Goal: Task Accomplishment & Management: Manage account settings

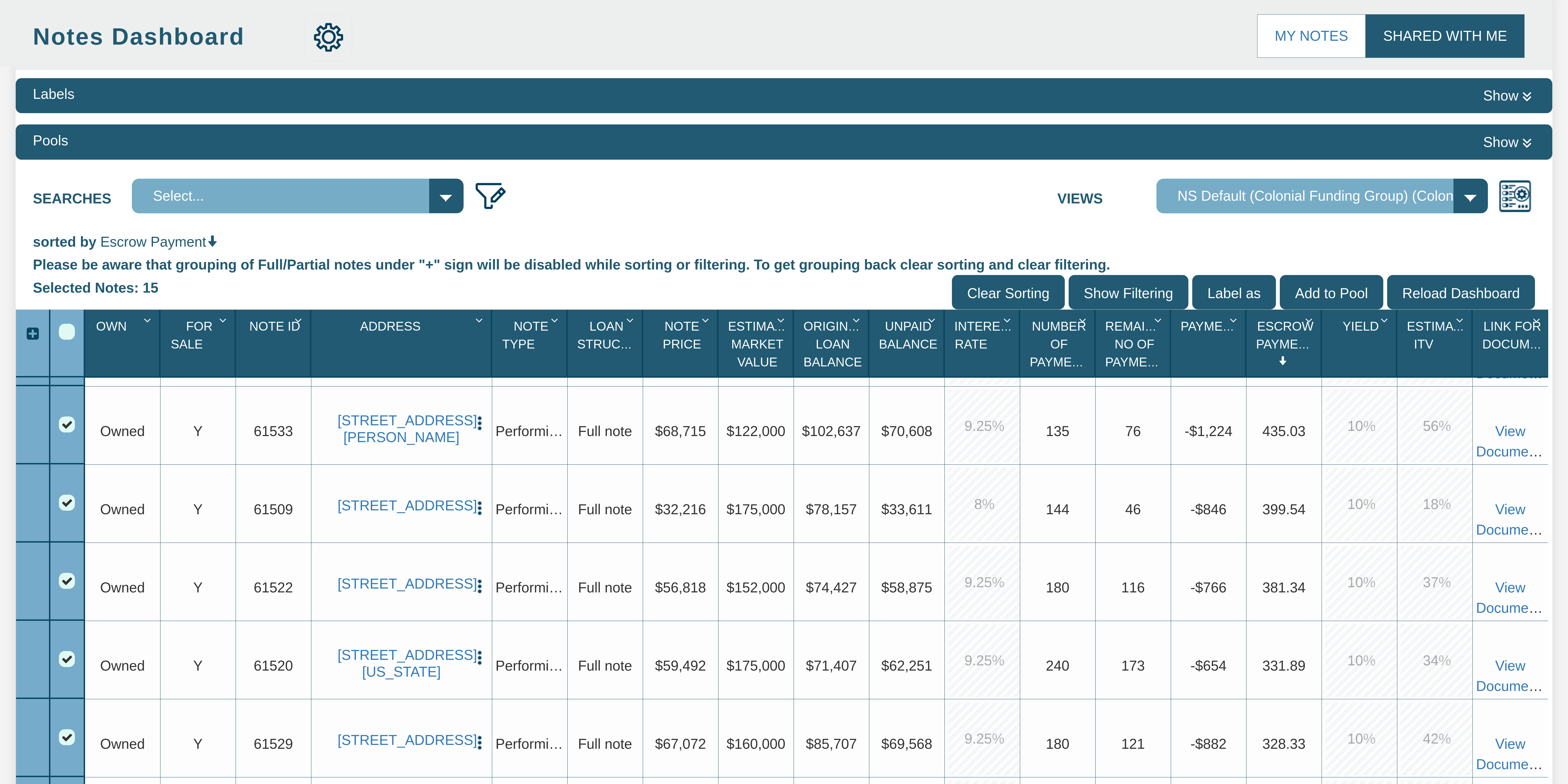
scroll to position [346, 0]
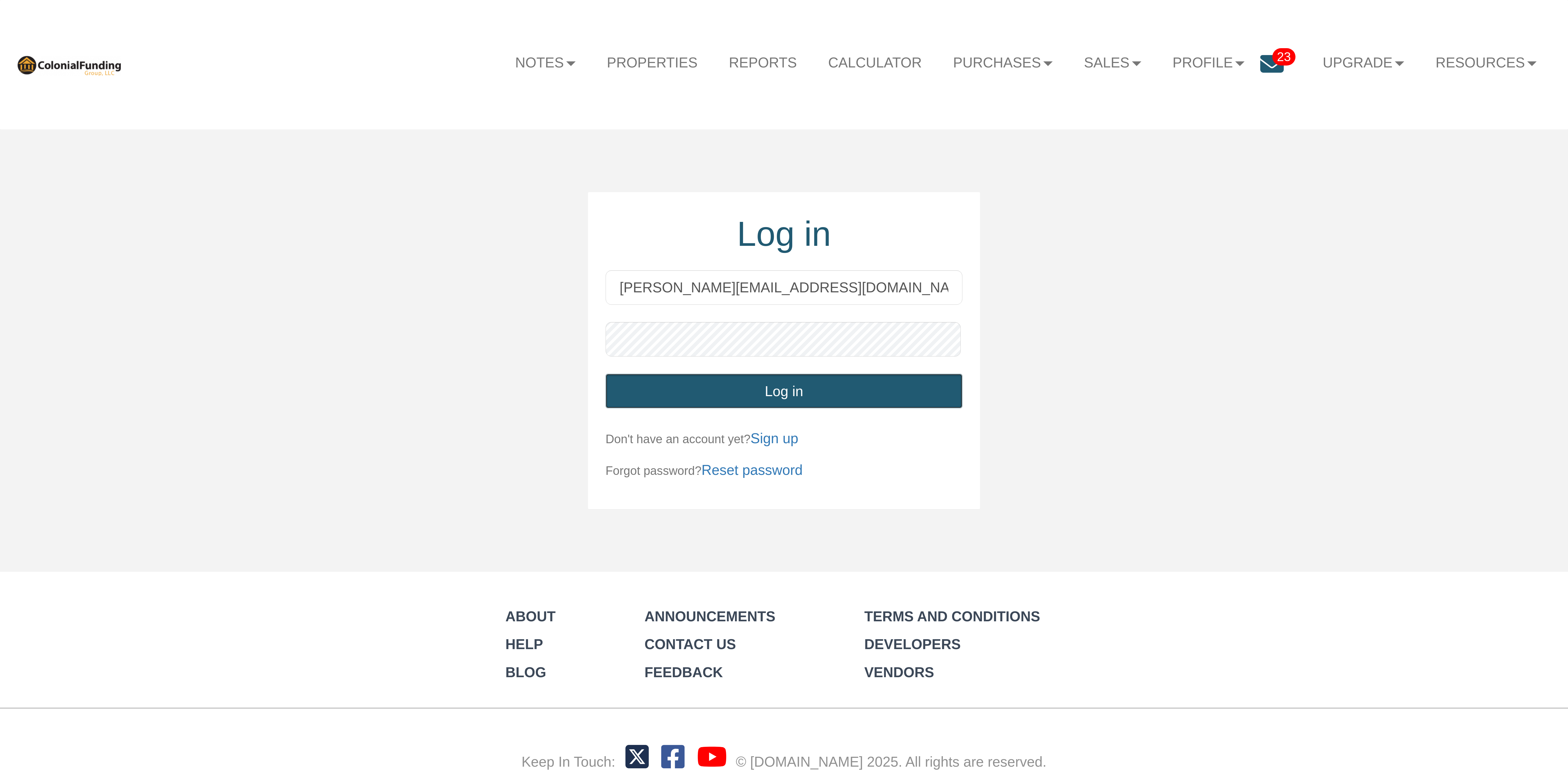
click at [866, 392] on button "Log in" at bounding box center [784, 391] width 357 height 35
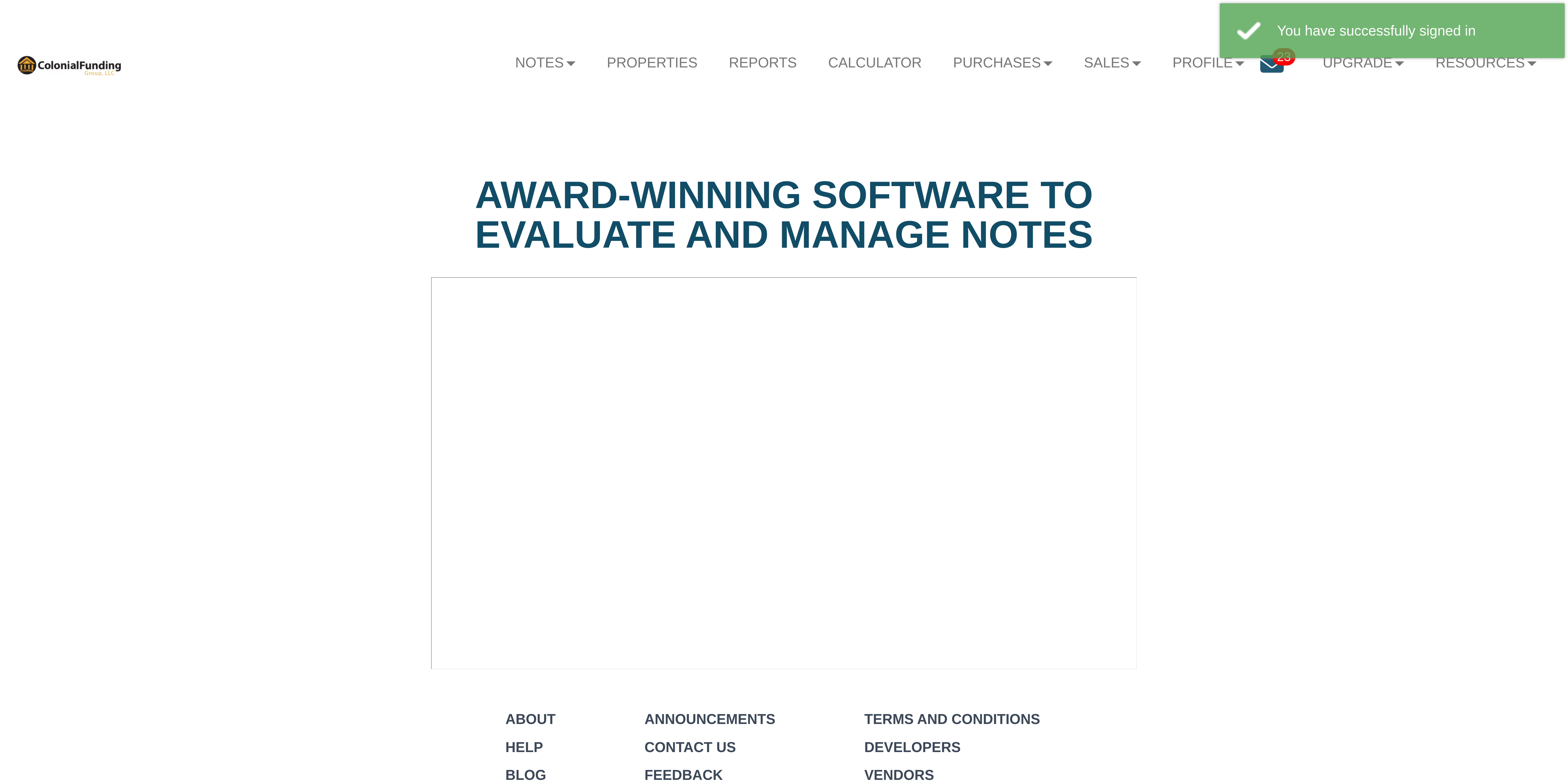
select select "string:Introduction to new features"
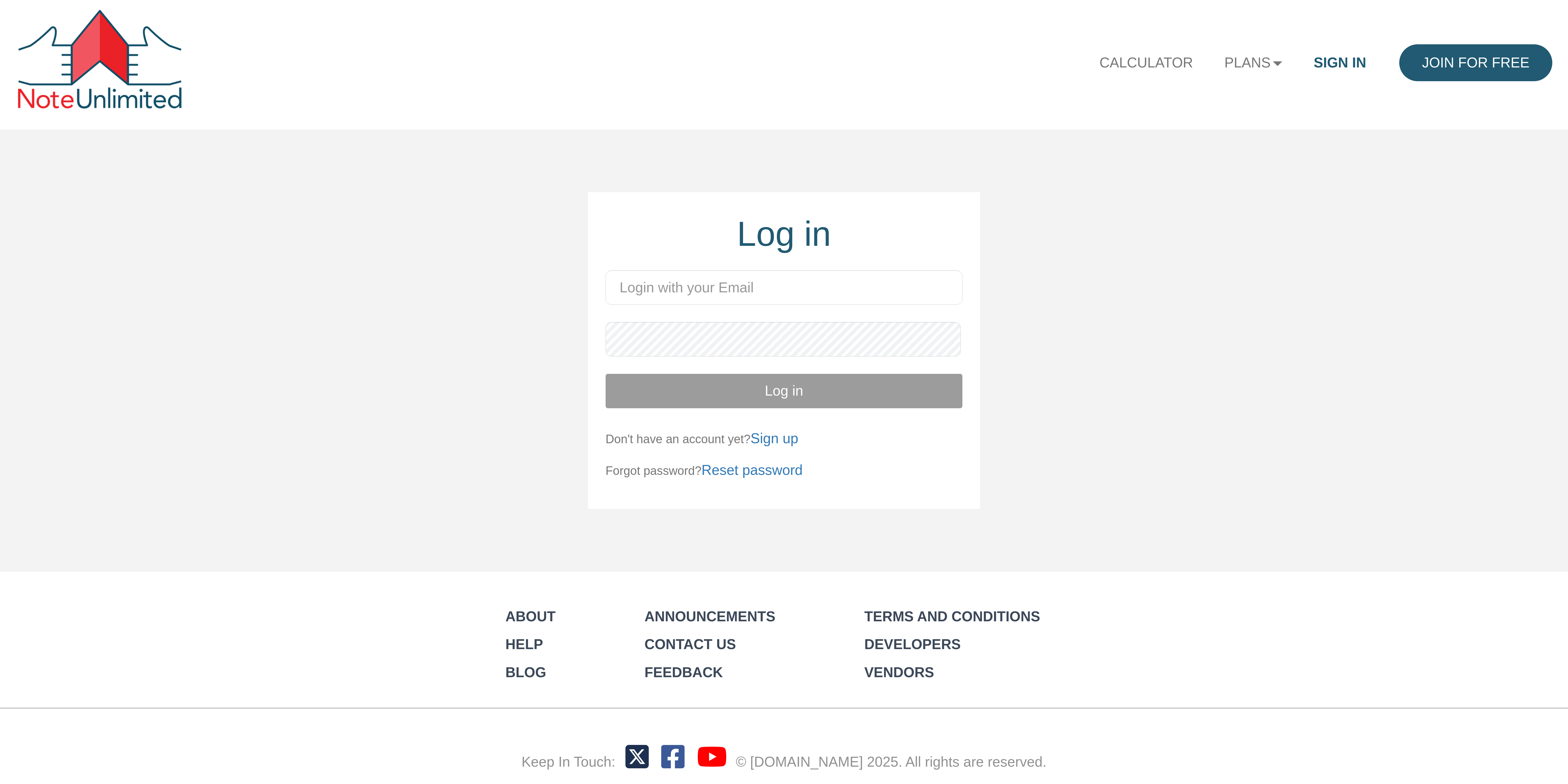
type input "[PERSON_NAME][EMAIL_ADDRESS][DOMAIN_NAME]"
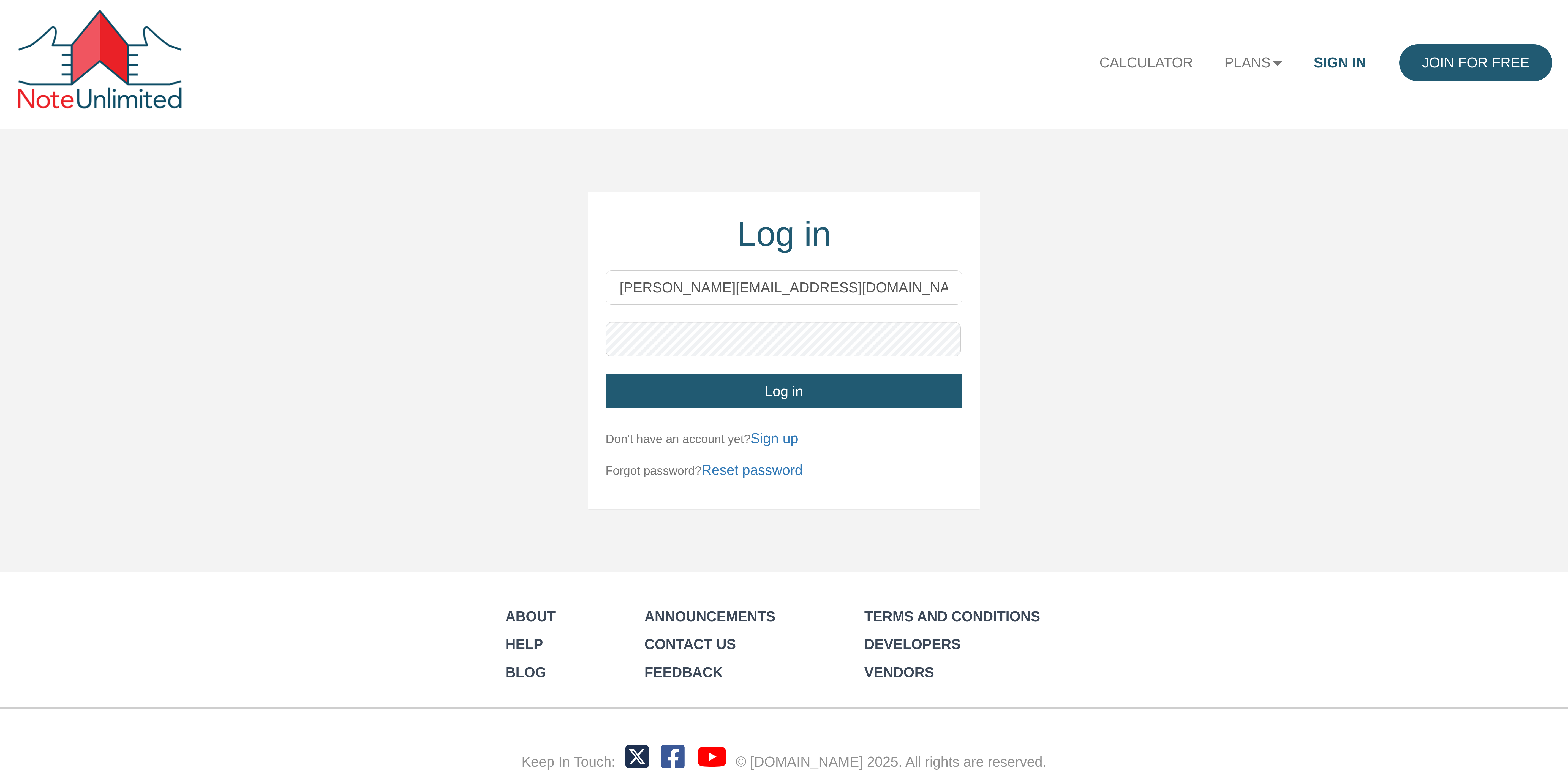
click at [703, 298] on input "[PERSON_NAME][EMAIL_ADDRESS][DOMAIN_NAME]" at bounding box center [784, 287] width 357 height 35
click at [797, 397] on button "Log in" at bounding box center [784, 391] width 357 height 35
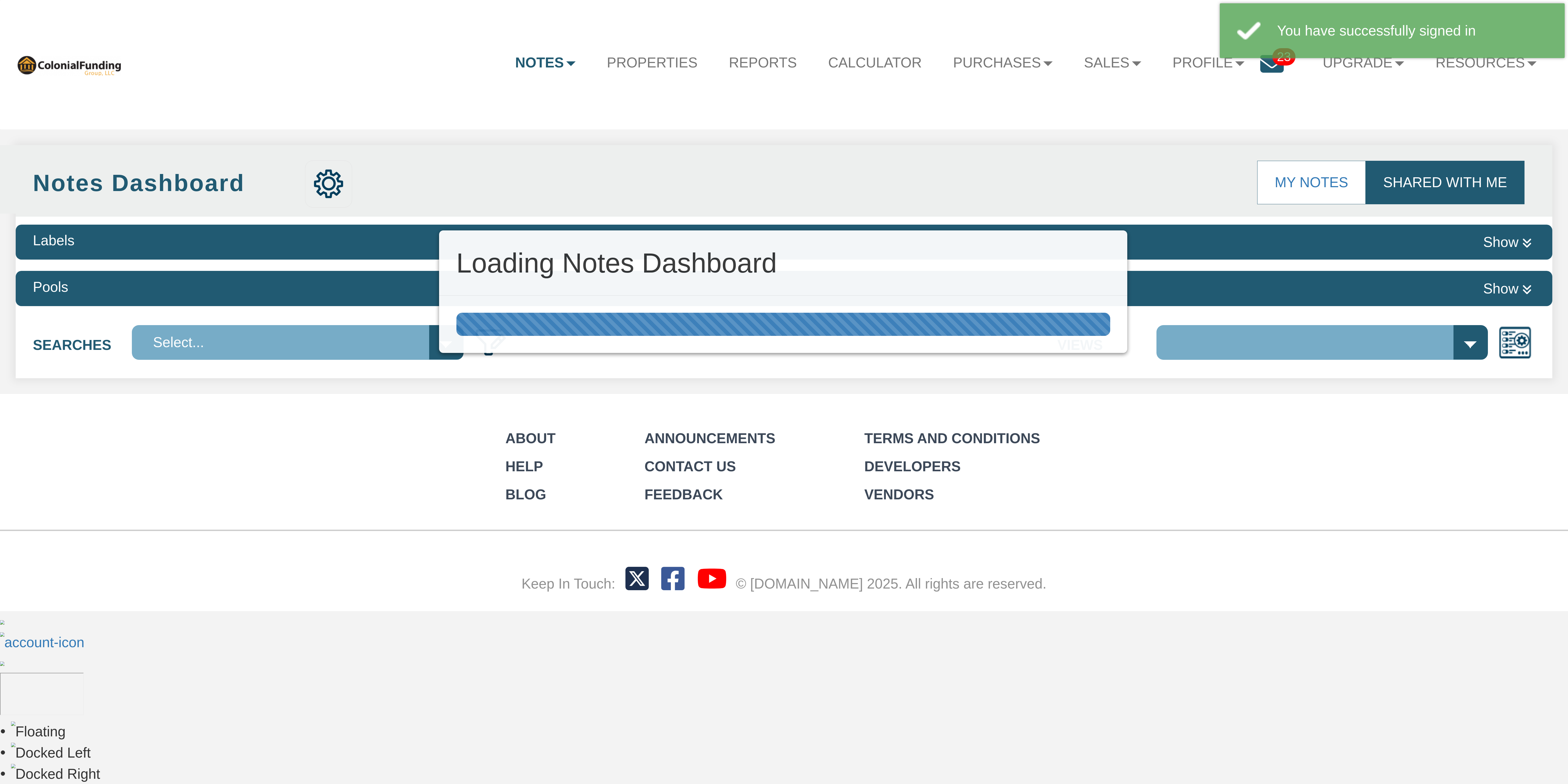
select select "316"
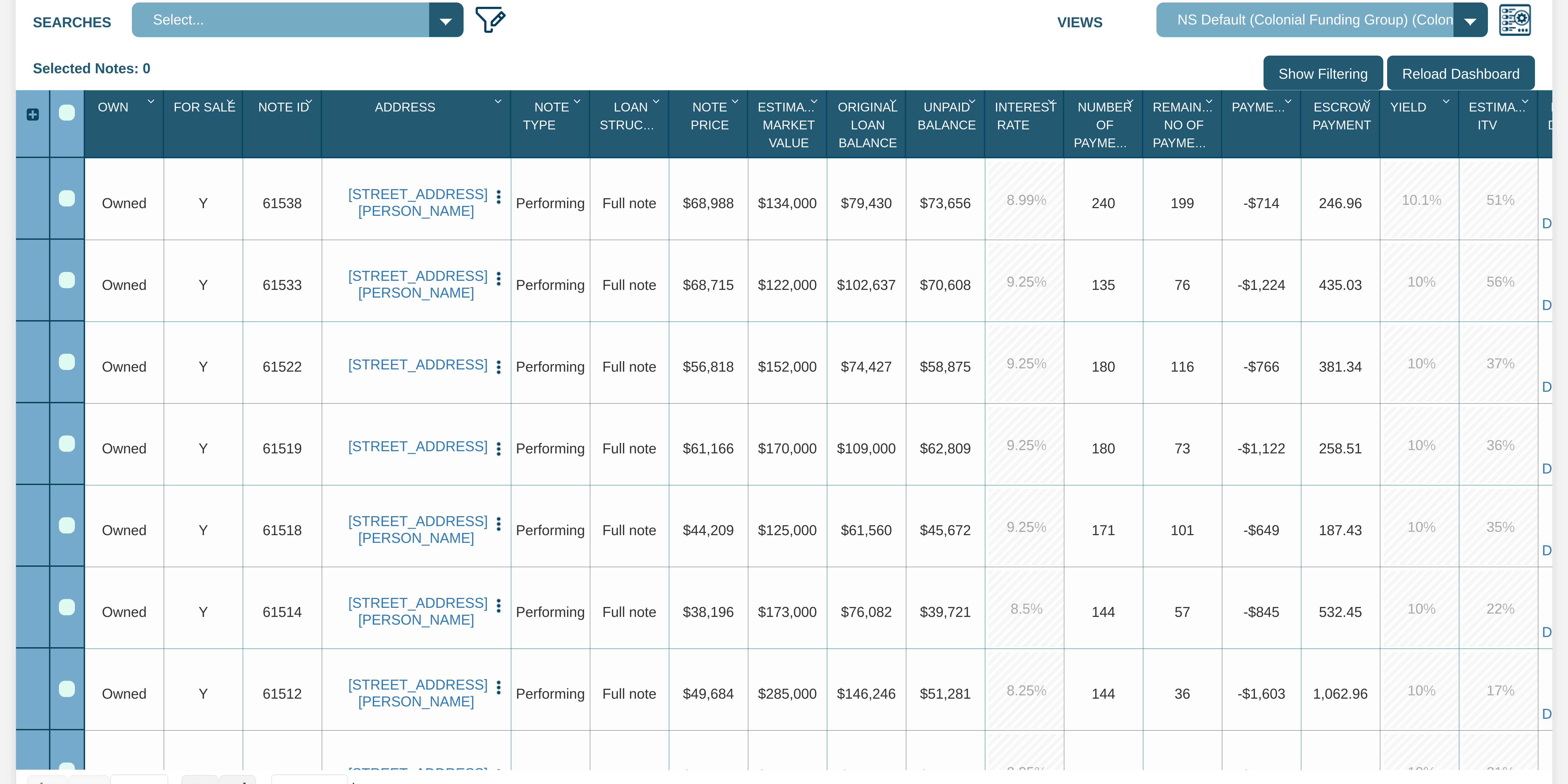
scroll to position [324, 0]
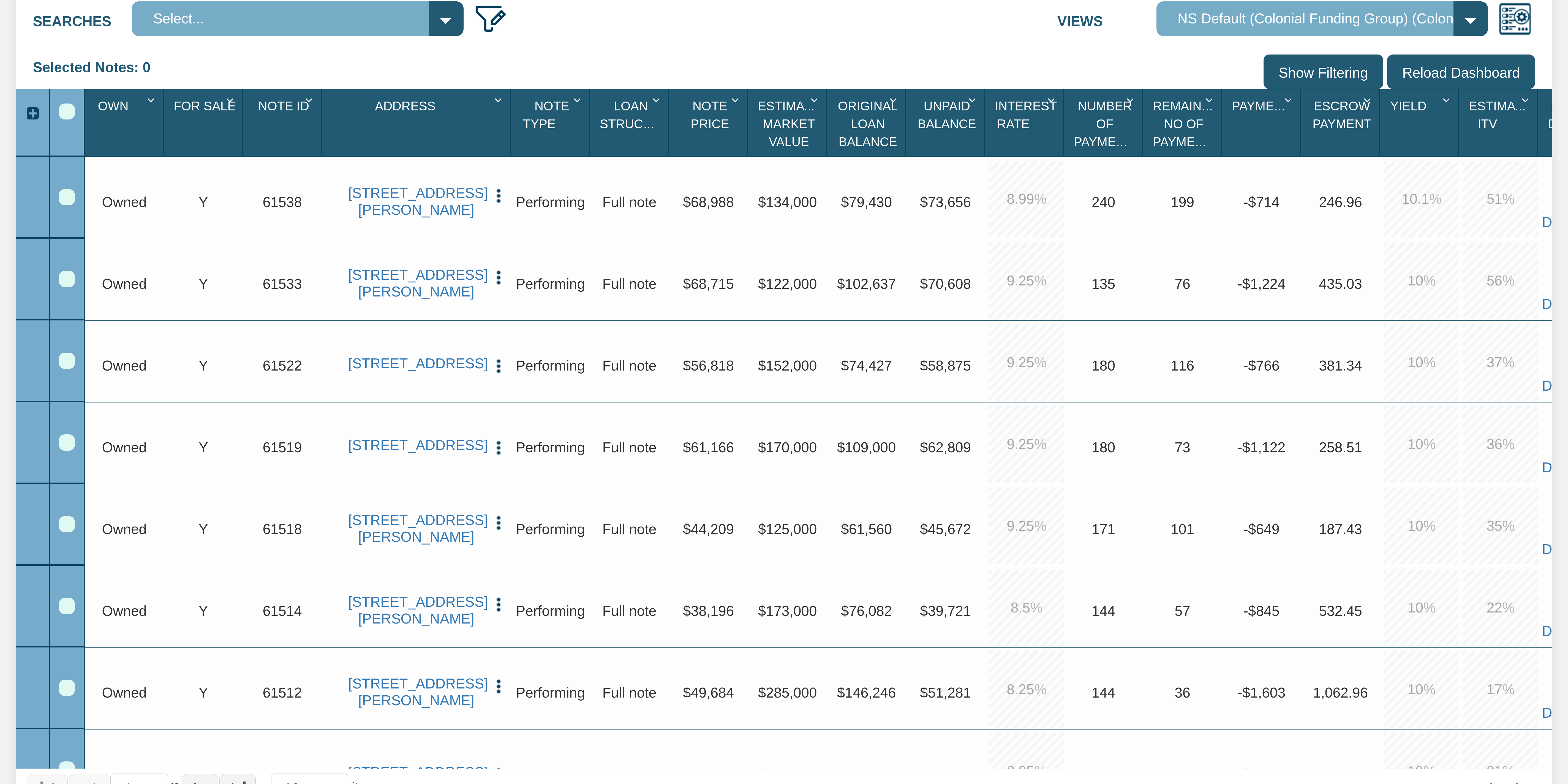
click at [72, 359] on div "Row 3, Row Selection Checkbox" at bounding box center [67, 360] width 16 height 16
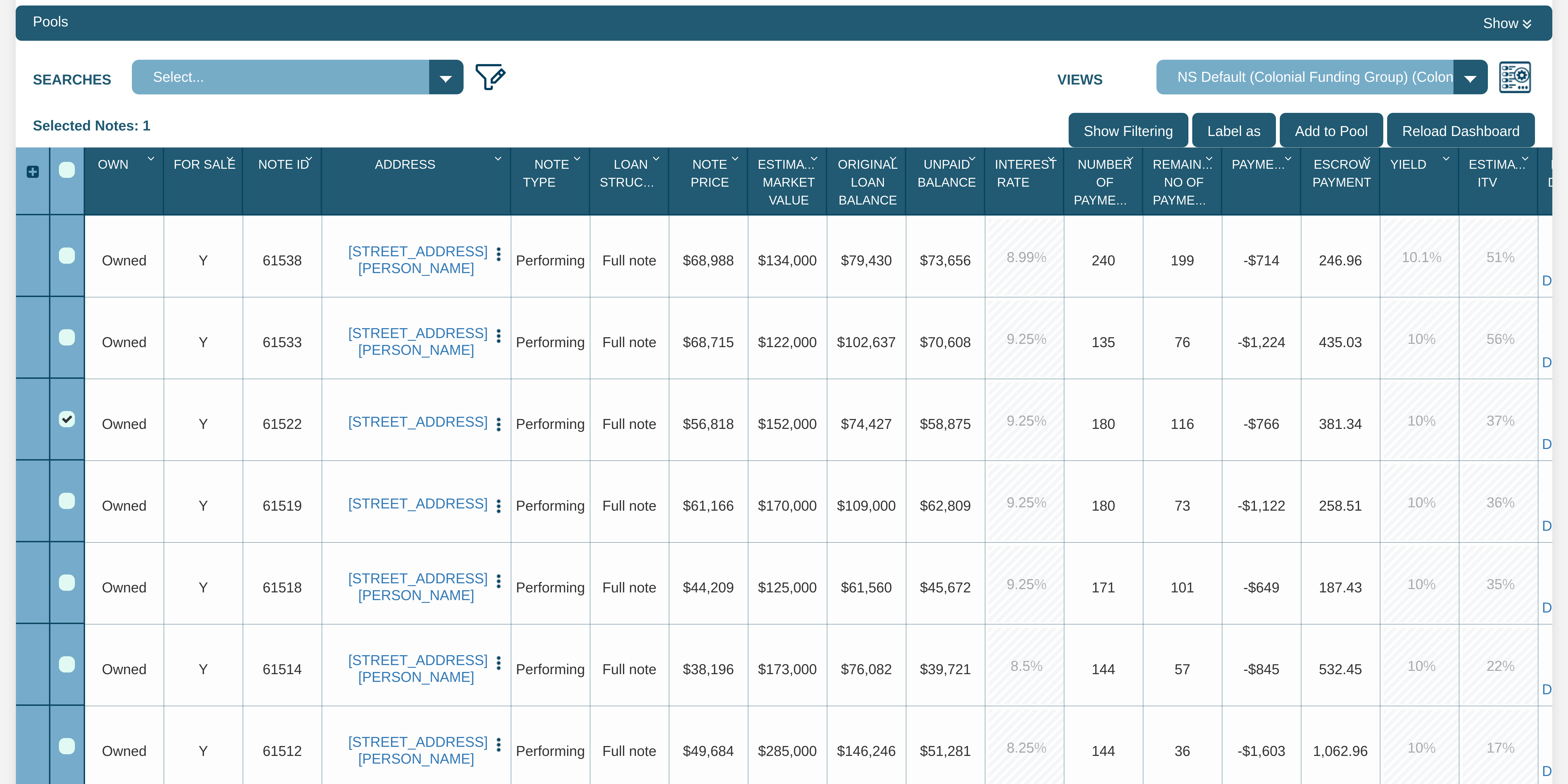
scroll to position [0, 0]
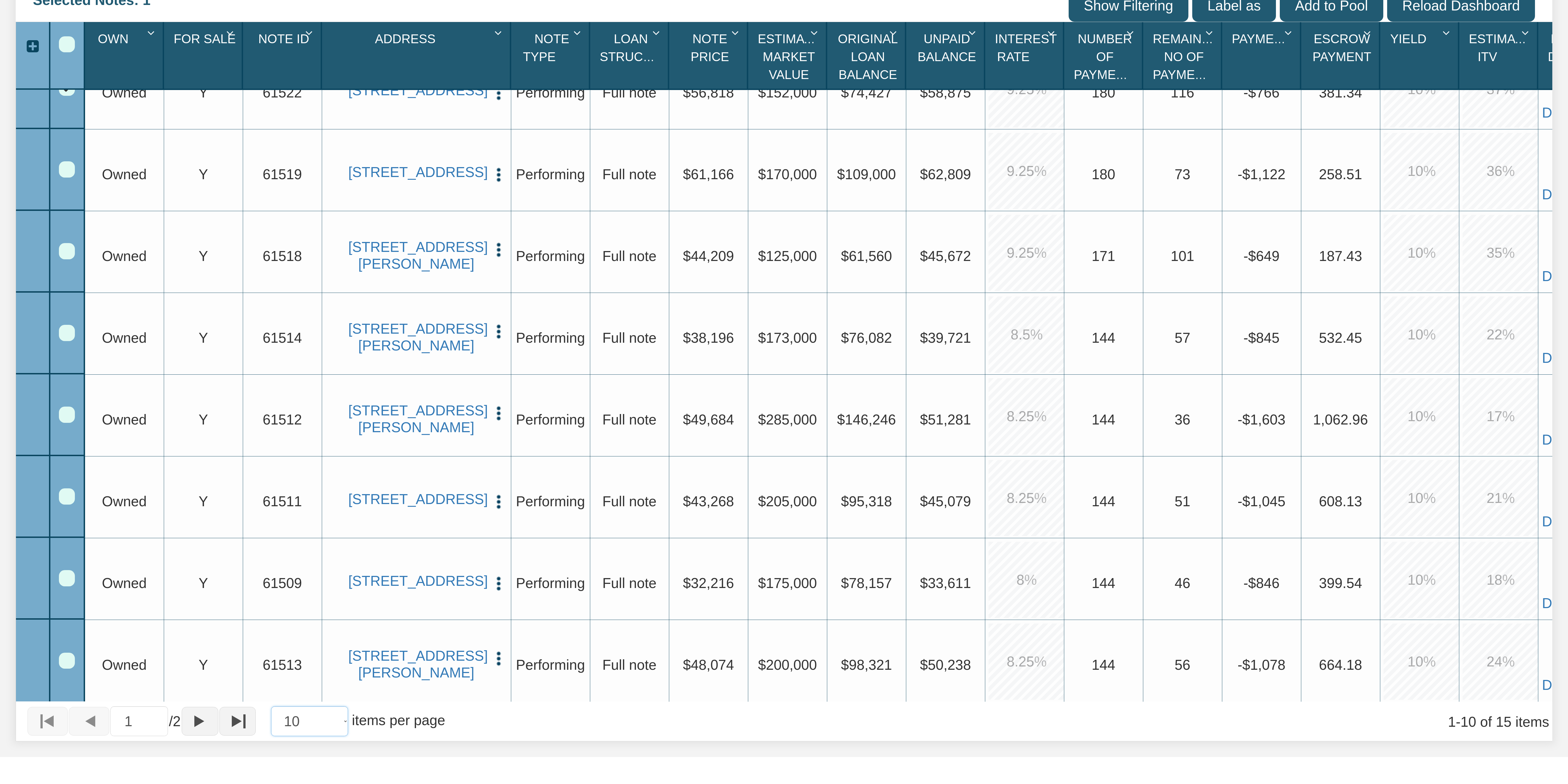
click at [348, 725] on select "10 25 50 100" at bounding box center [309, 721] width 77 height 30
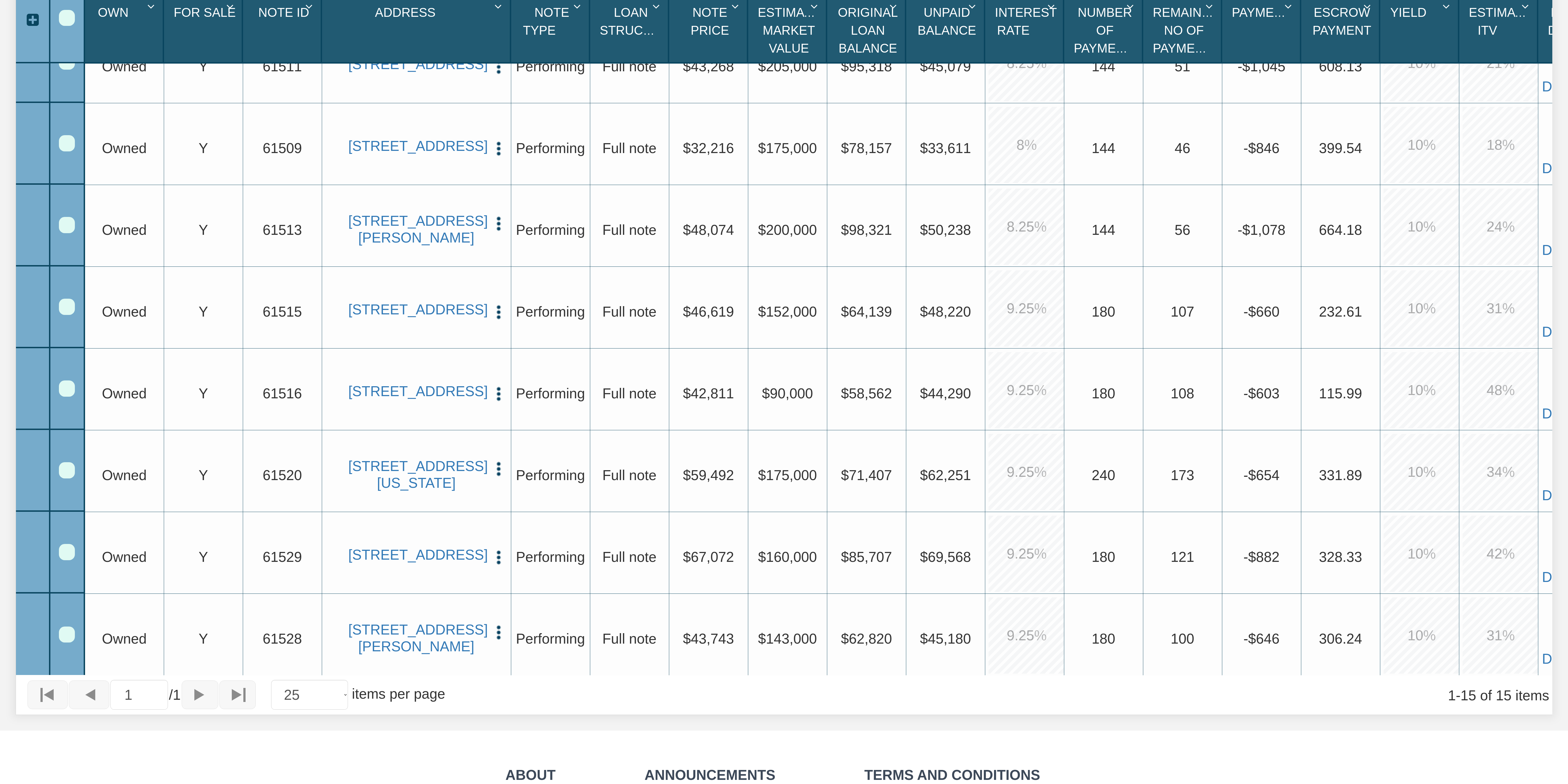
click at [65, 389] on div "Row 12, Row Selection Checkbox" at bounding box center [67, 388] width 16 height 16
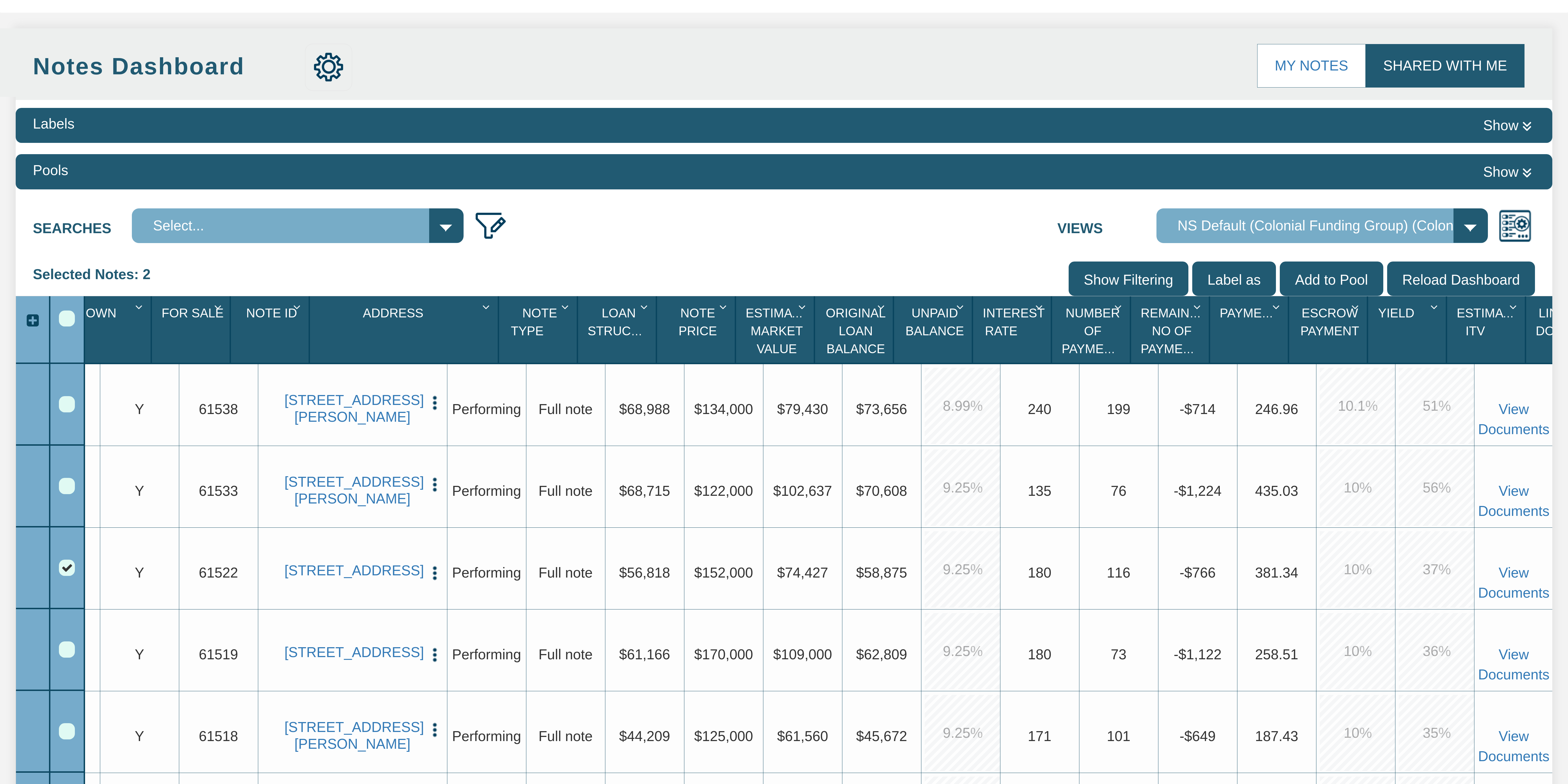
click at [1230, 279] on input "Label as" at bounding box center [1234, 279] width 83 height 35
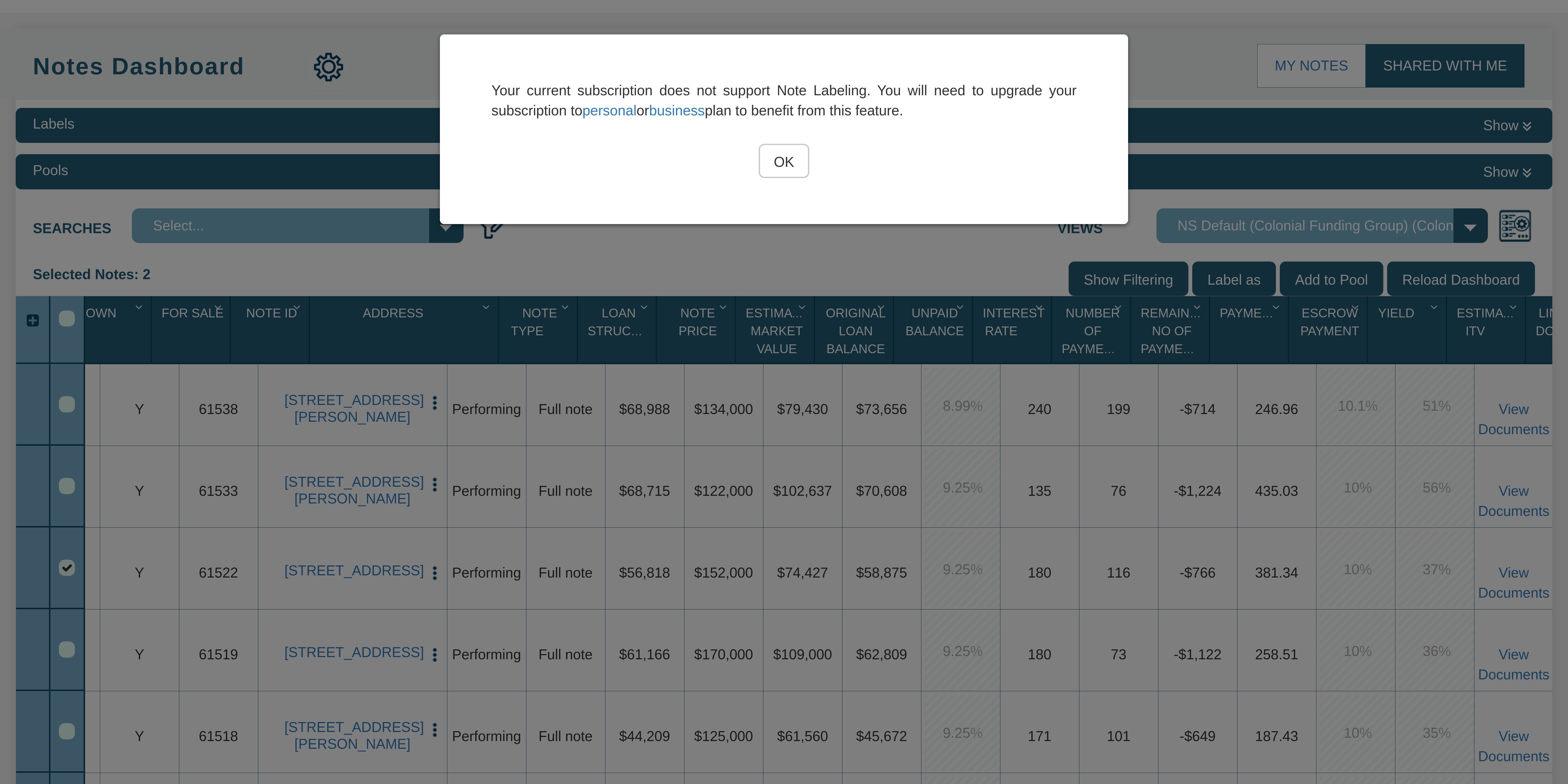
click at [791, 169] on input "OK" at bounding box center [783, 161] width 51 height 35
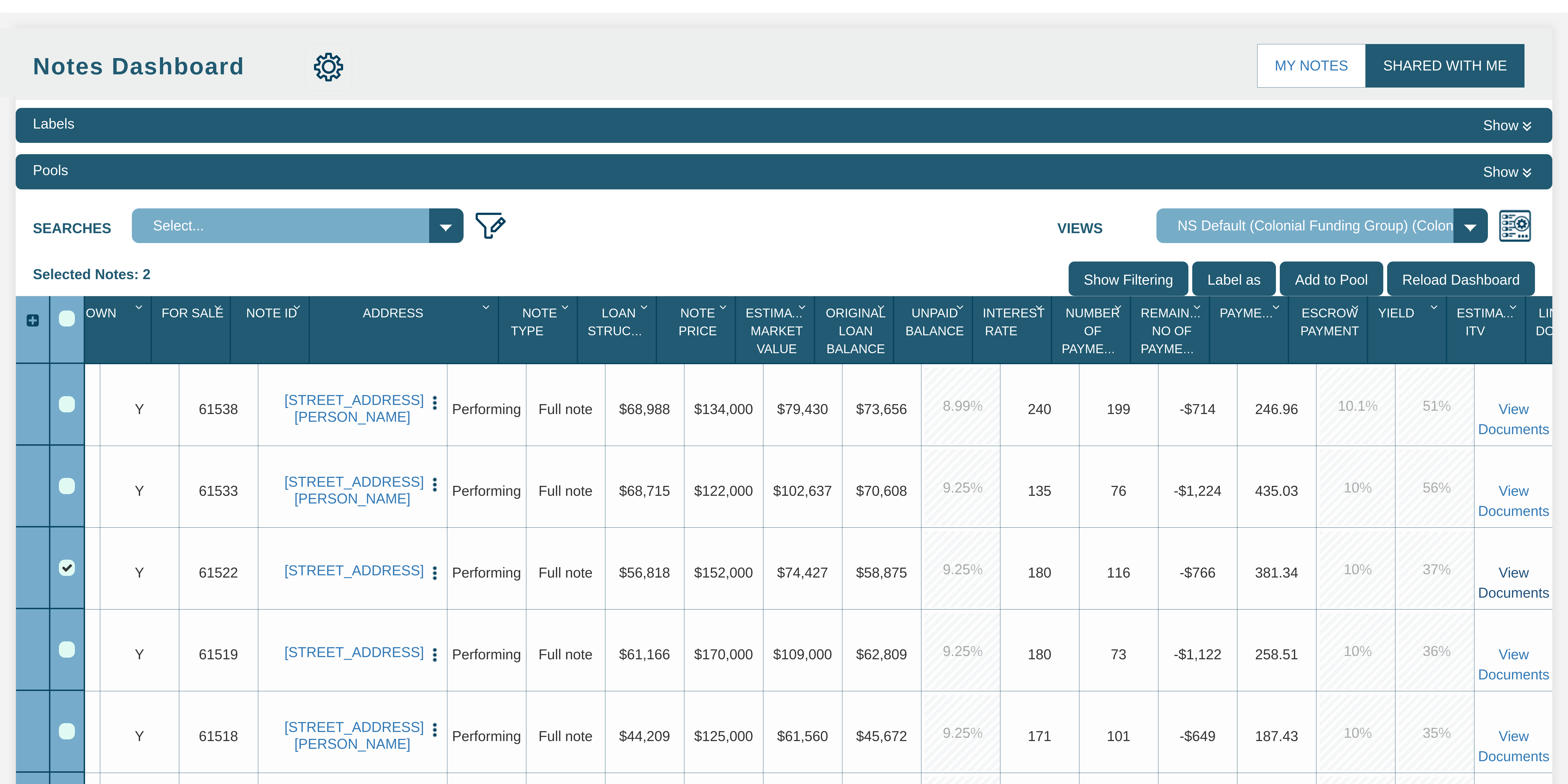
click at [1513, 573] on link "View Documents" at bounding box center [1513, 583] width 71 height 36
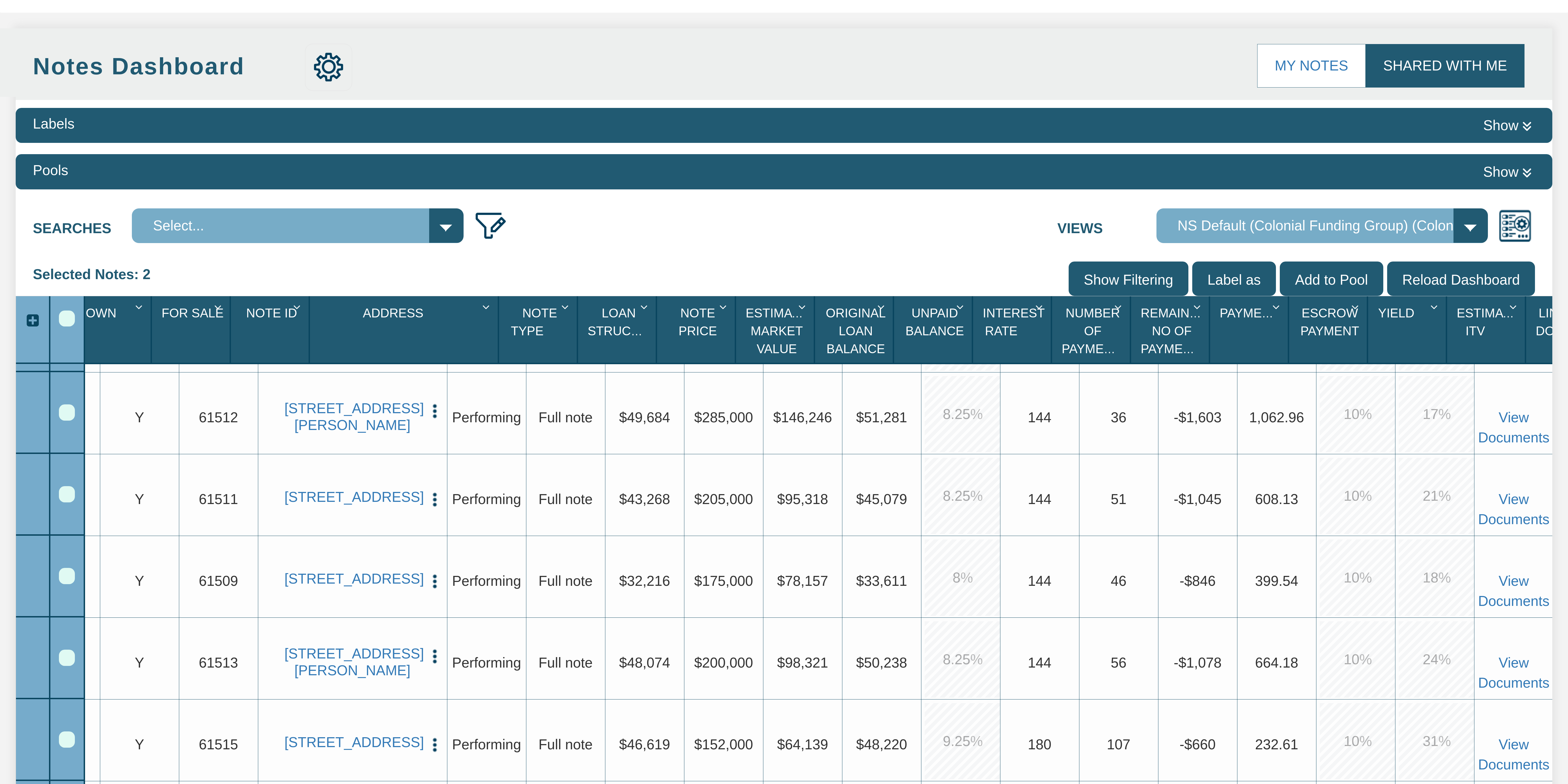
scroll to position [614, 0]
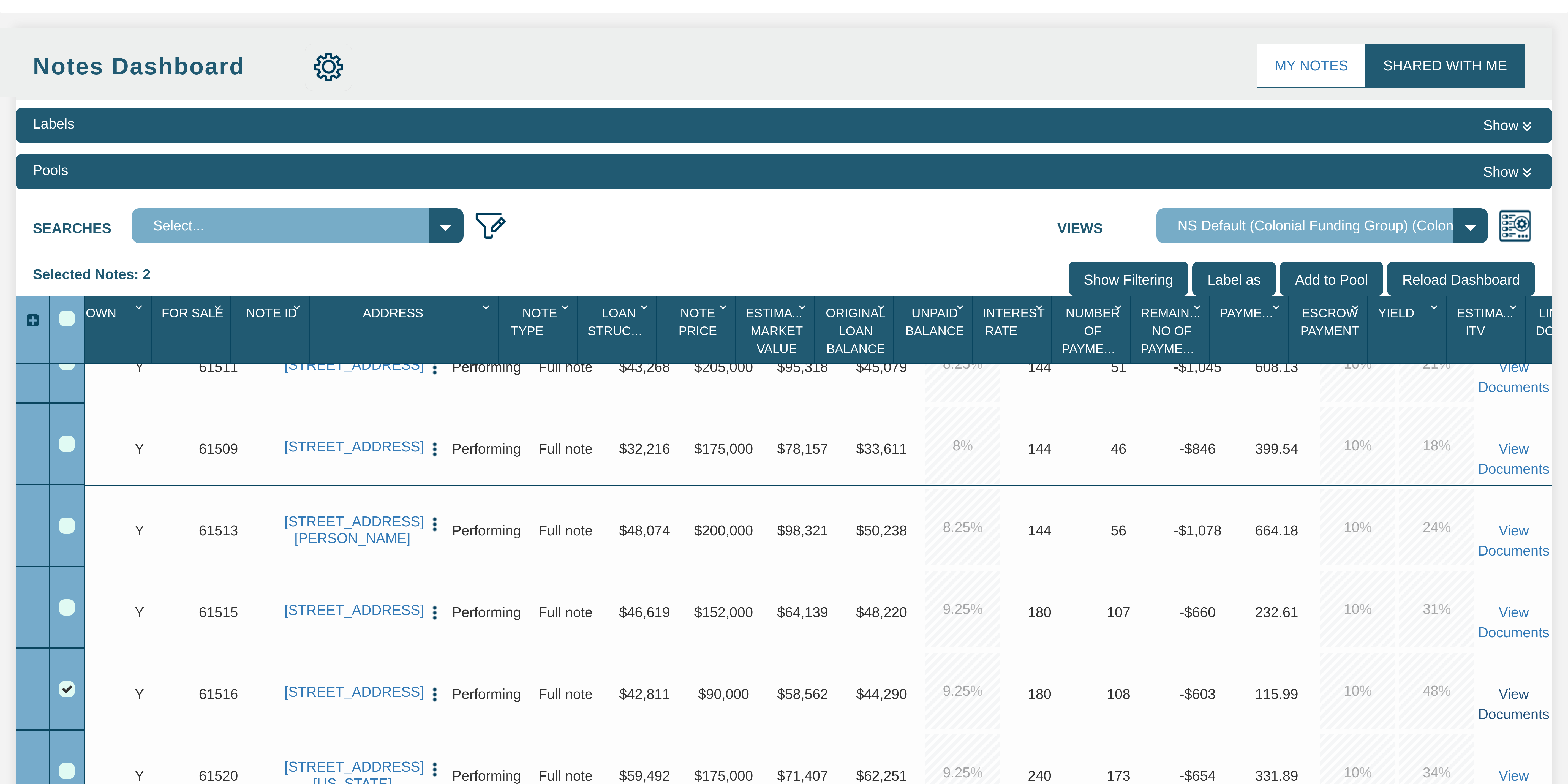
click at [1513, 695] on link "View Documents" at bounding box center [1513, 704] width 71 height 36
